Goal: Transaction & Acquisition: Purchase product/service

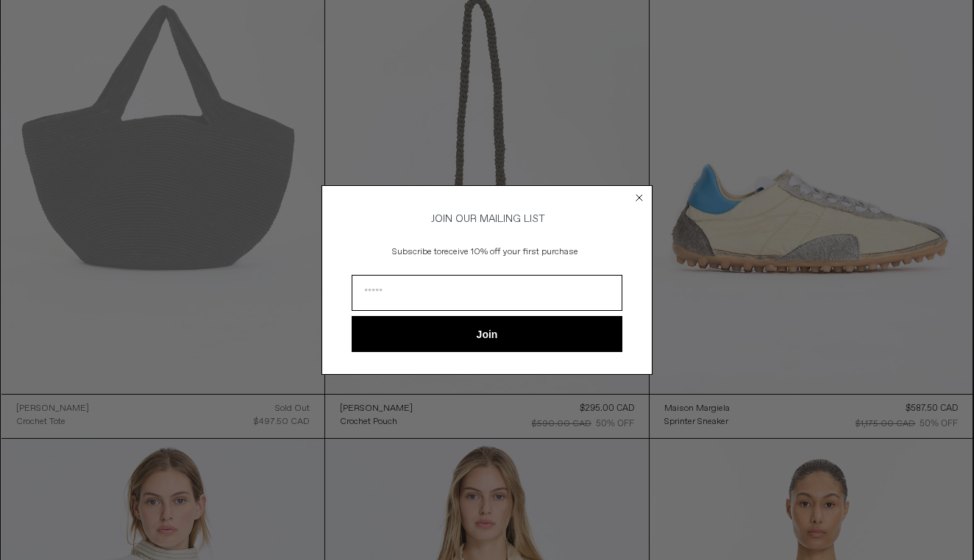
scroll to position [2300, 0]
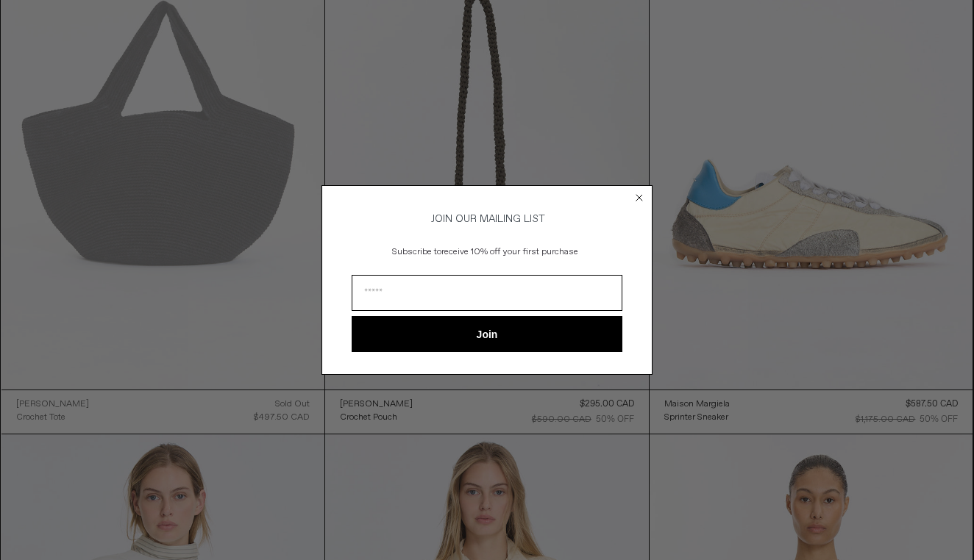
click at [640, 196] on circle "Close dialog" at bounding box center [639, 197] width 14 height 14
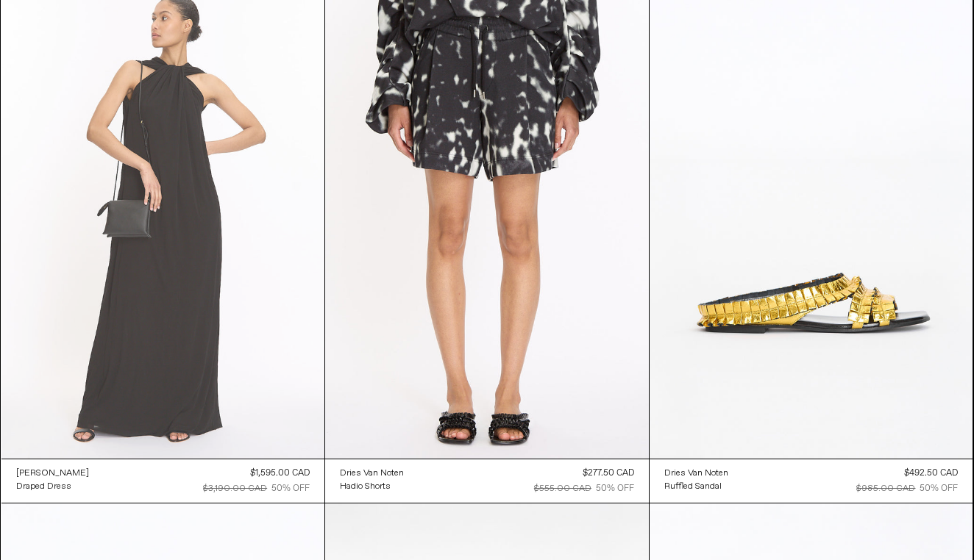
scroll to position [4880, 0]
click at [138, 197] on at bounding box center [163, 216] width 324 height 485
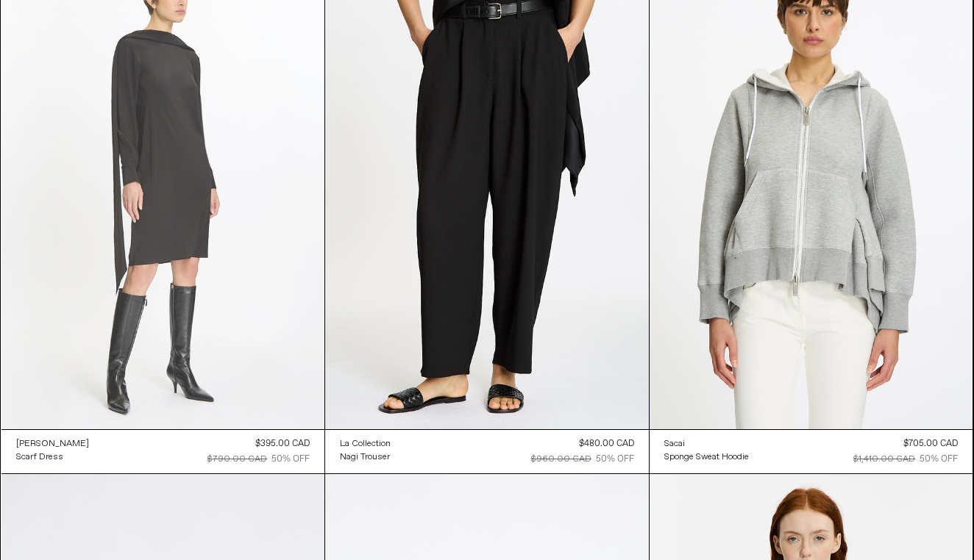
scroll to position [30908, 0]
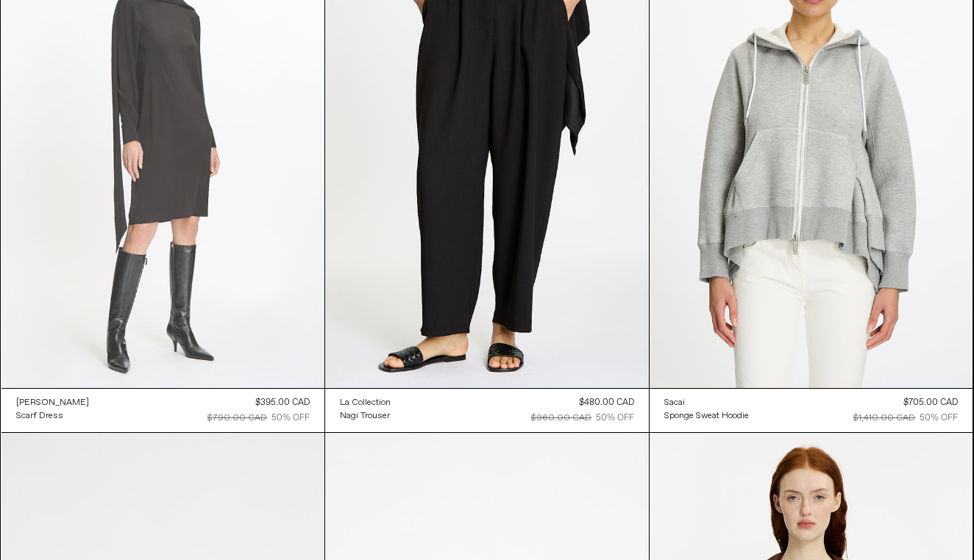
click at [257, 278] on at bounding box center [163, 146] width 324 height 485
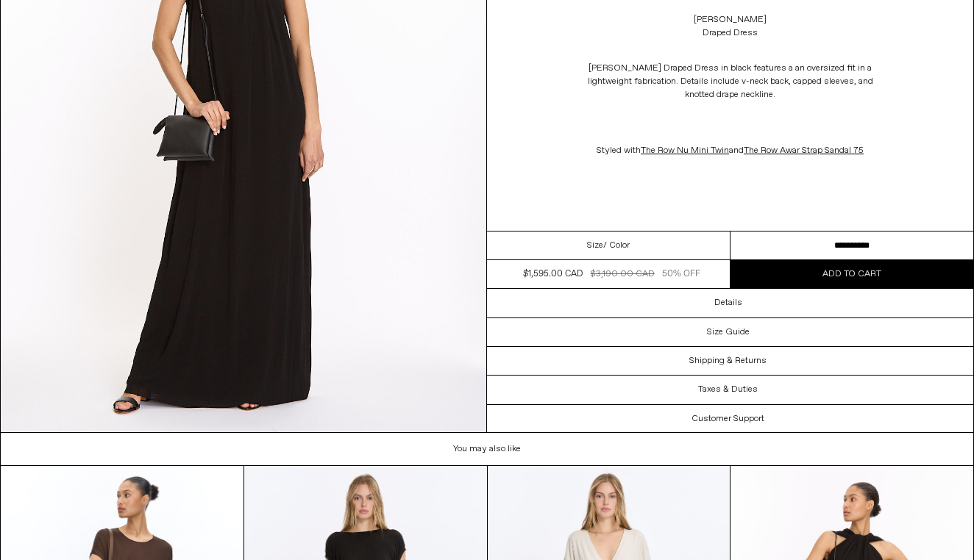
scroll to position [2696, 0]
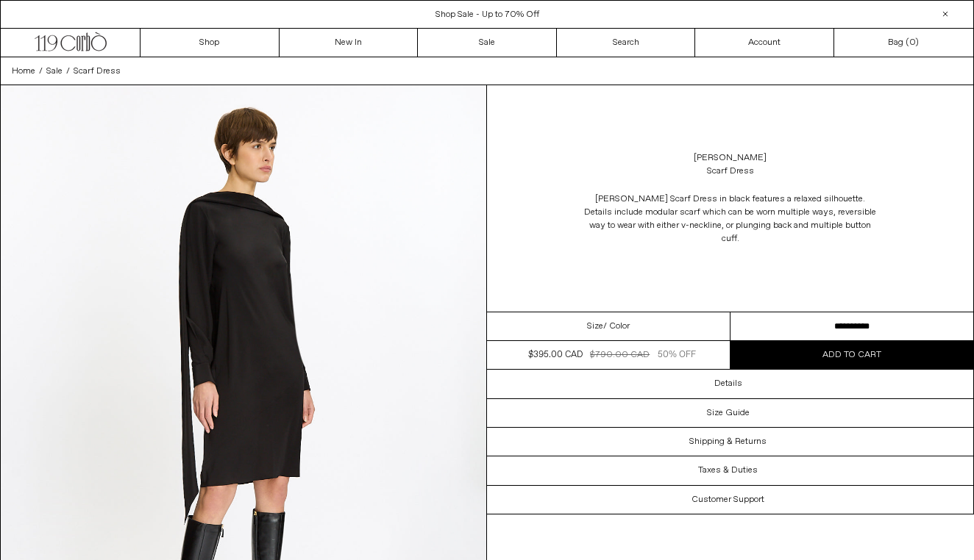
click at [784, 313] on select "**********" at bounding box center [851, 327] width 243 height 29
select select "**********"
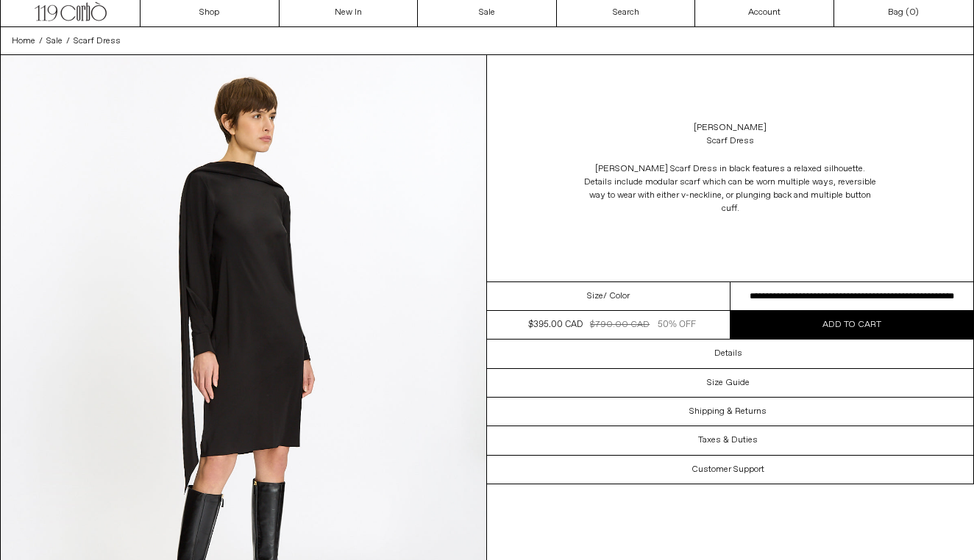
scroll to position [31, 0]
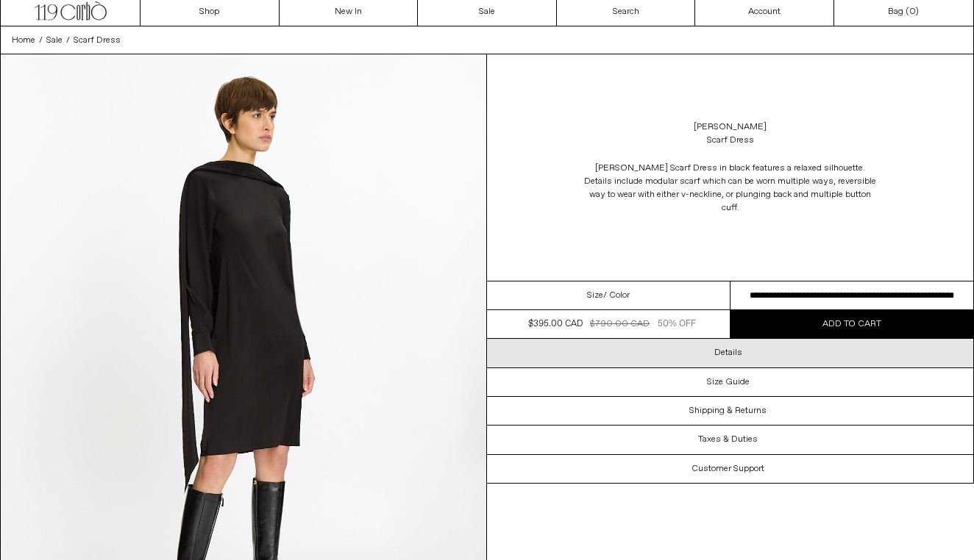
click at [640, 339] on div "Details" at bounding box center [730, 353] width 486 height 28
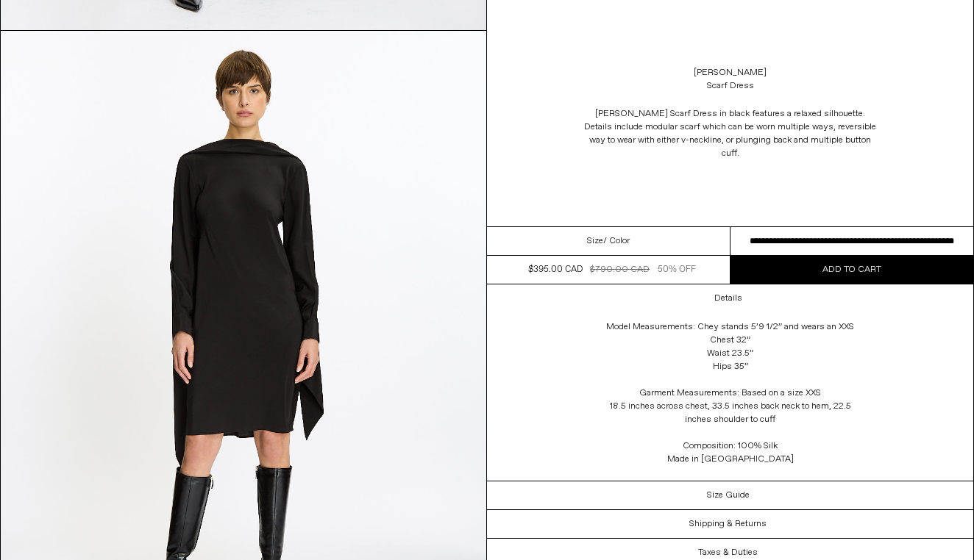
scroll to position [659, 0]
